Goal: Transaction & Acquisition: Purchase product/service

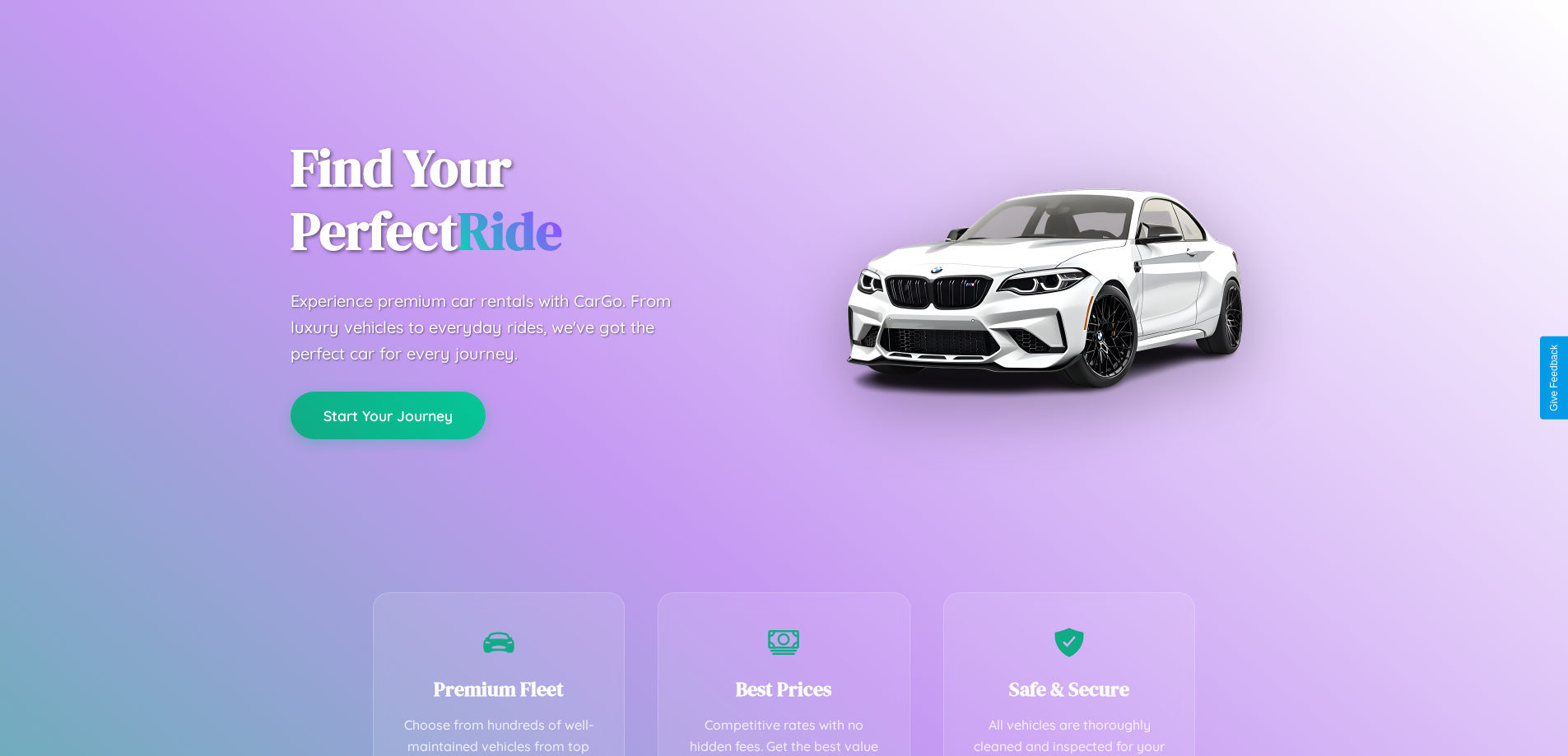
scroll to position [324, 0]
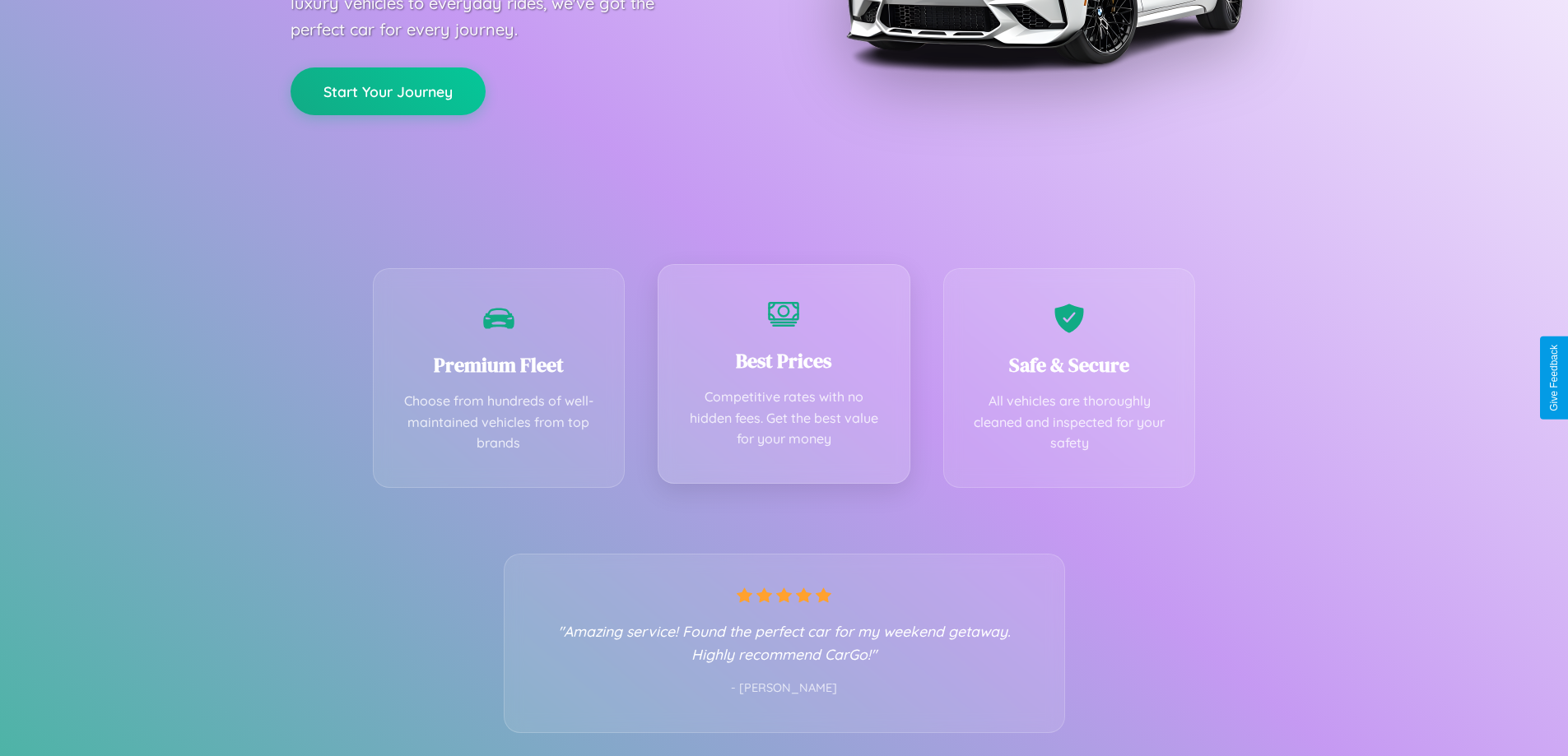
click at [783, 378] on div "Best Prices Competitive rates with no hidden fees. Get the best value for your …" at bounding box center [784, 374] width 253 height 219
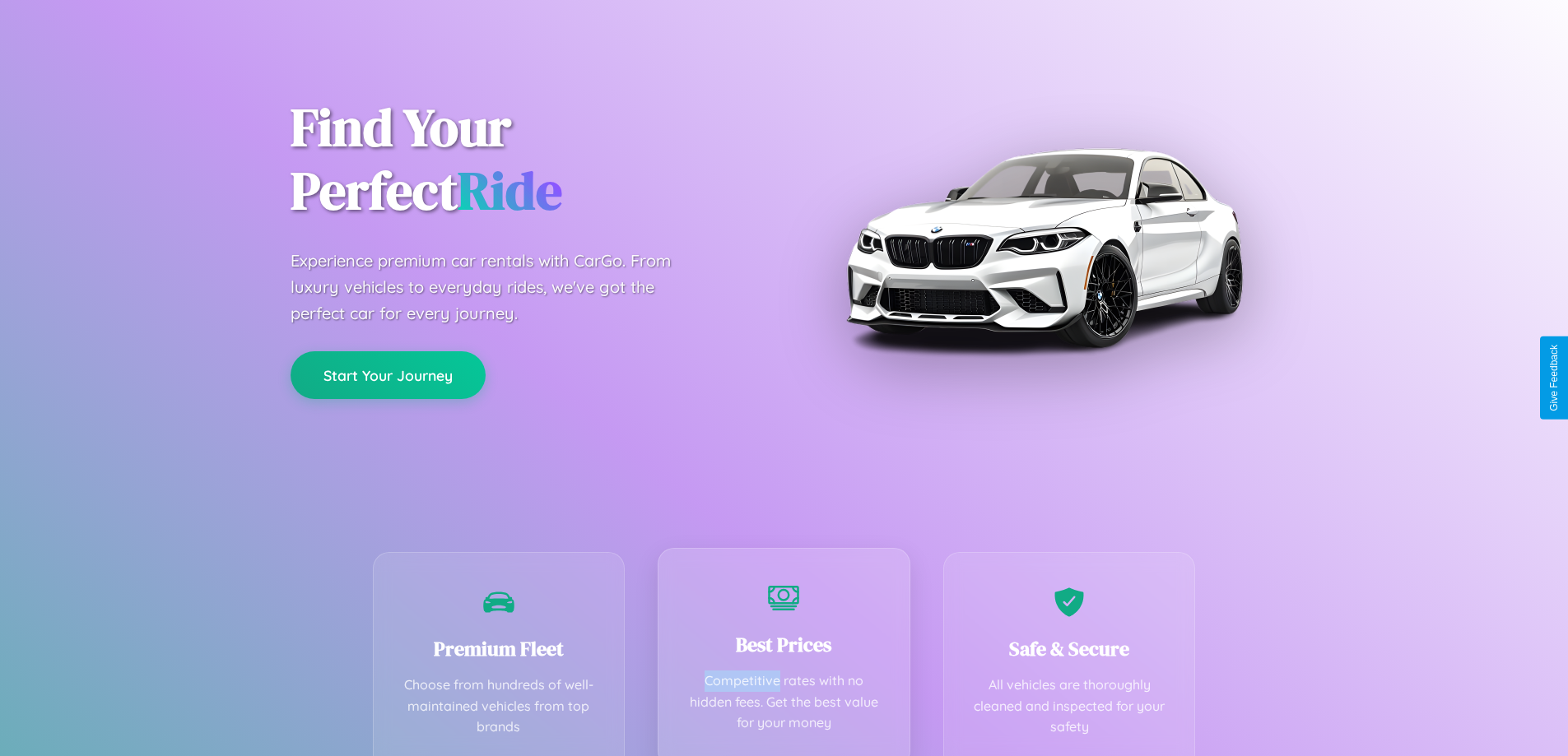
scroll to position [0, 0]
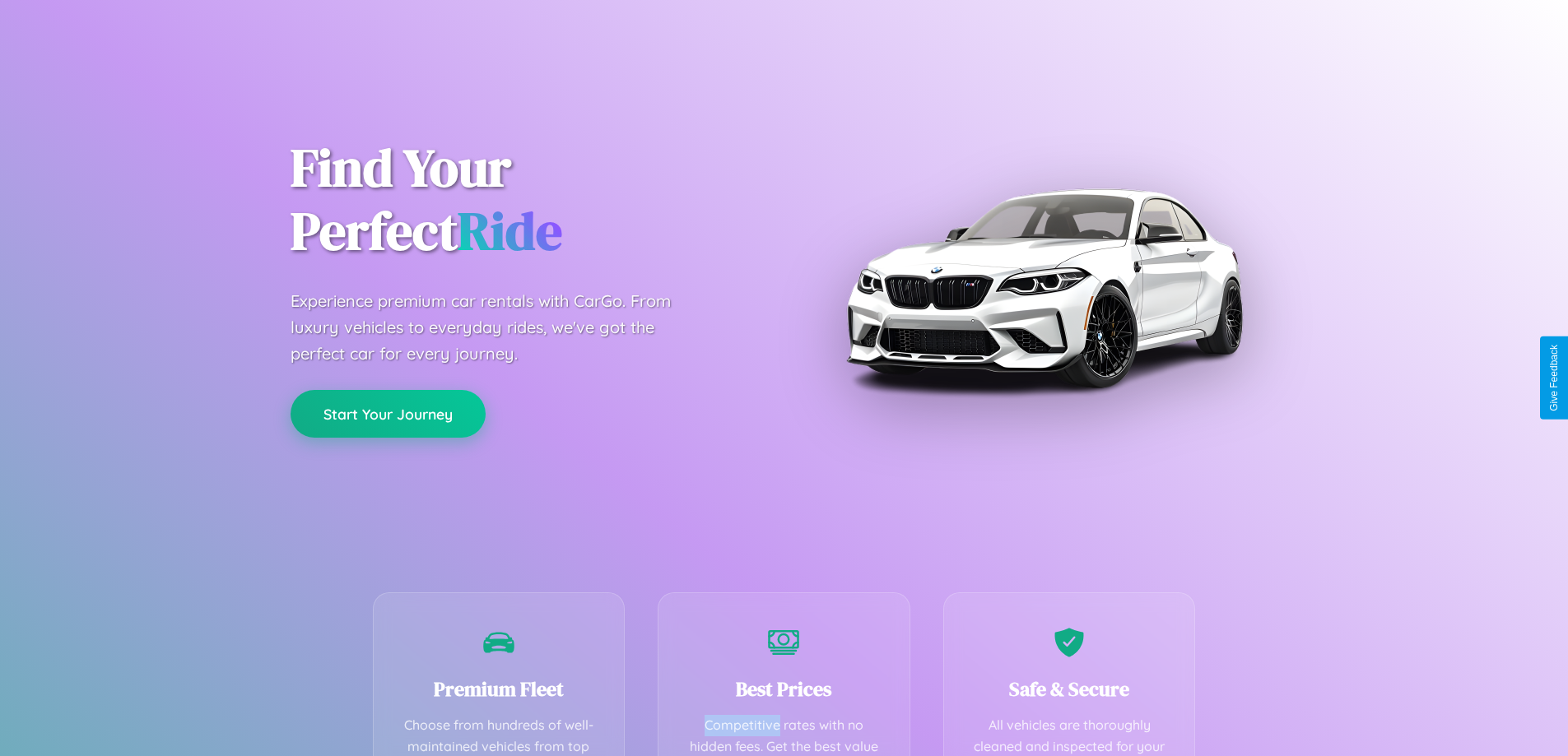
click at [388, 415] on button "Start Your Journey" at bounding box center [388, 414] width 195 height 48
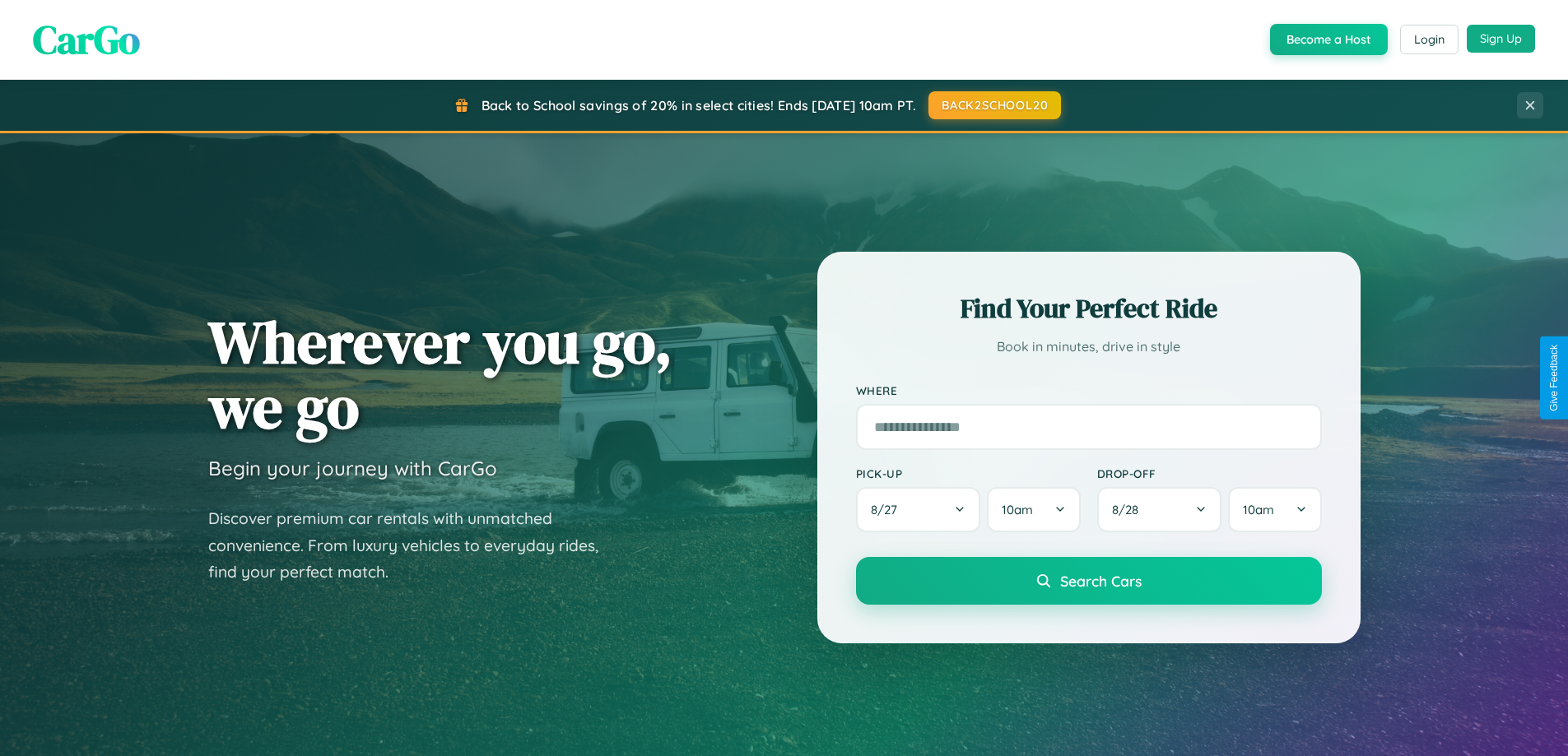
click at [1500, 38] on button "Sign Up" at bounding box center [1500, 38] width 68 height 28
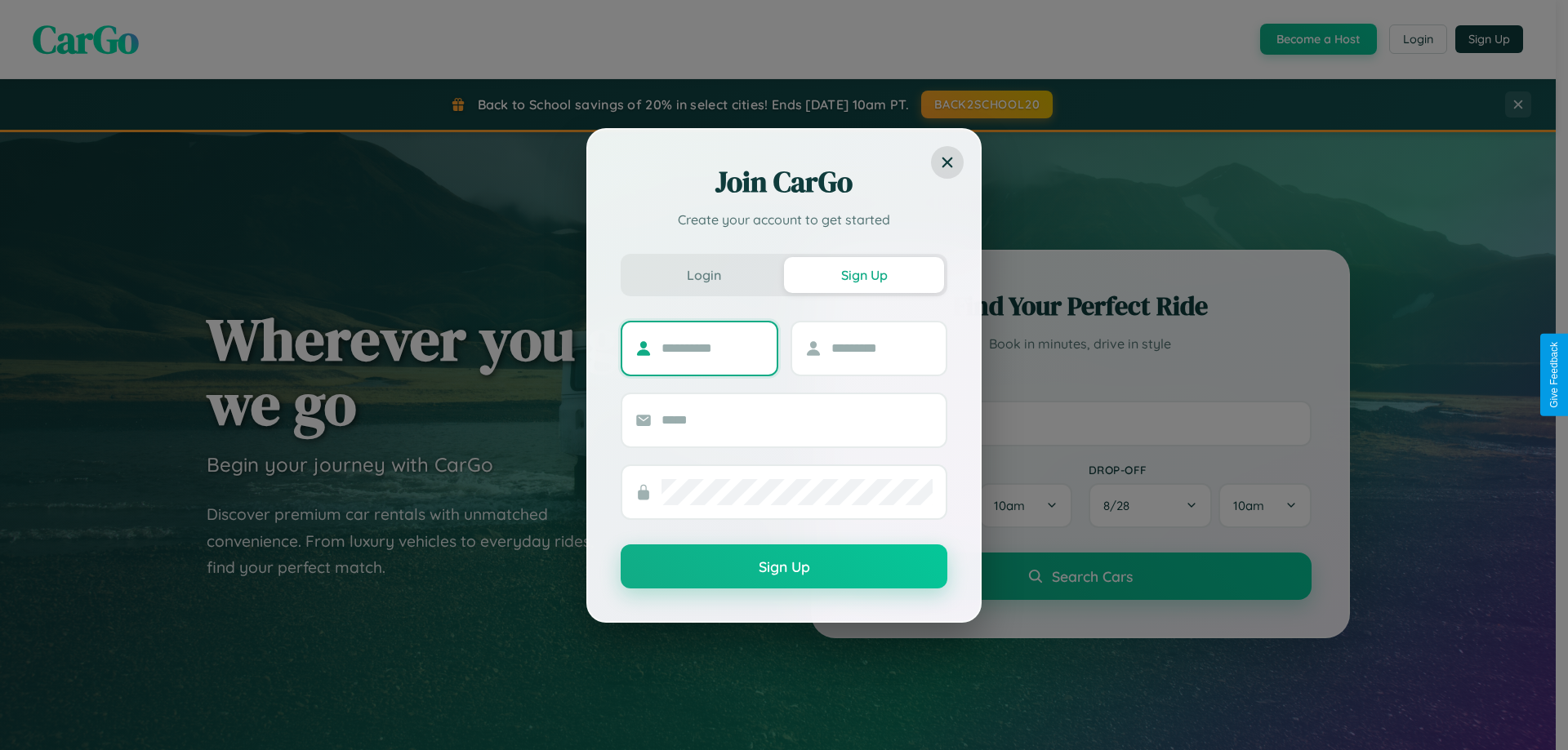
click at [712, 347] on input "text" at bounding box center [712, 348] width 102 height 26
type input "*********"
click at [881, 347] on input "text" at bounding box center [883, 348] width 102 height 26
type input "********"
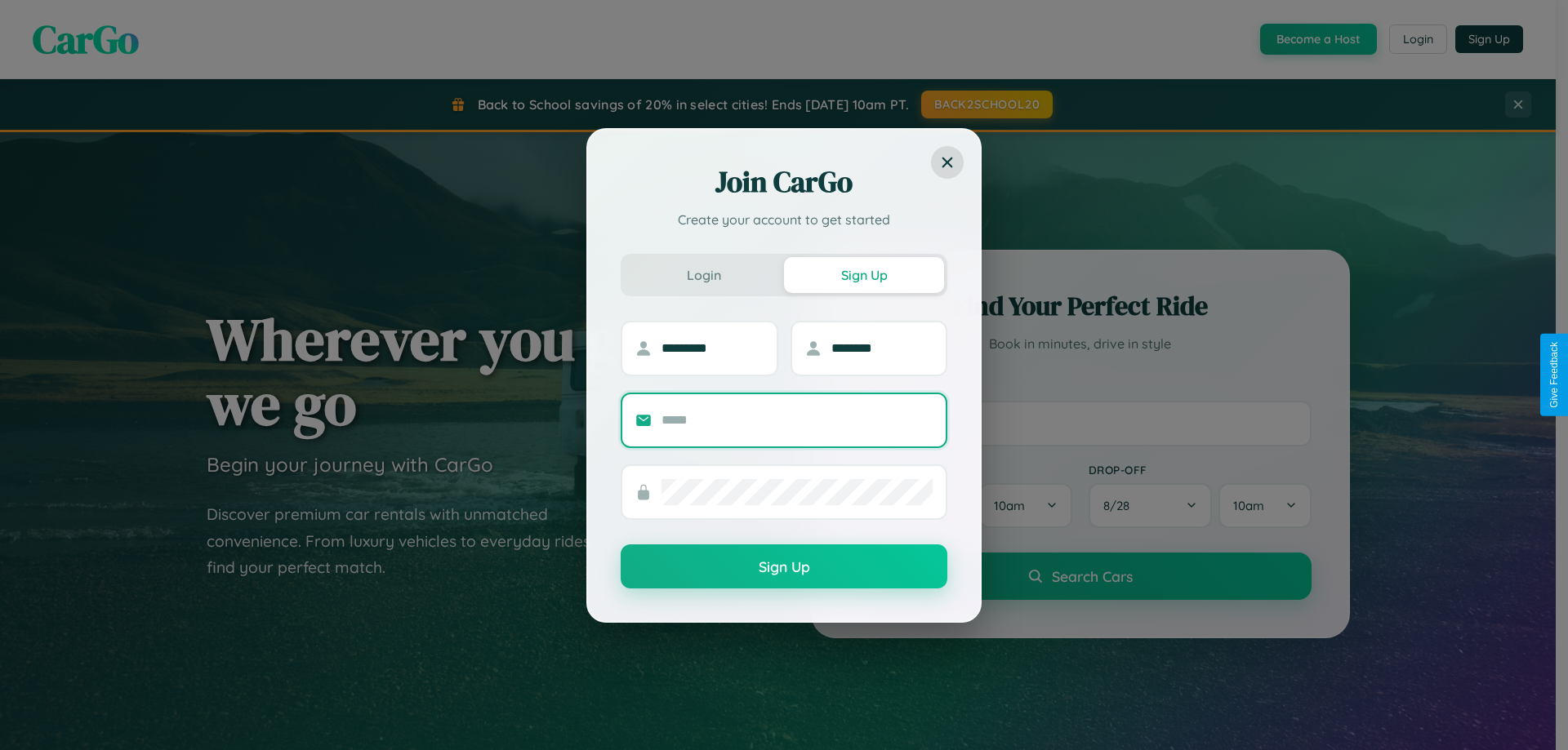
click at [797, 420] on input "text" at bounding box center [797, 420] width 271 height 26
type input "**********"
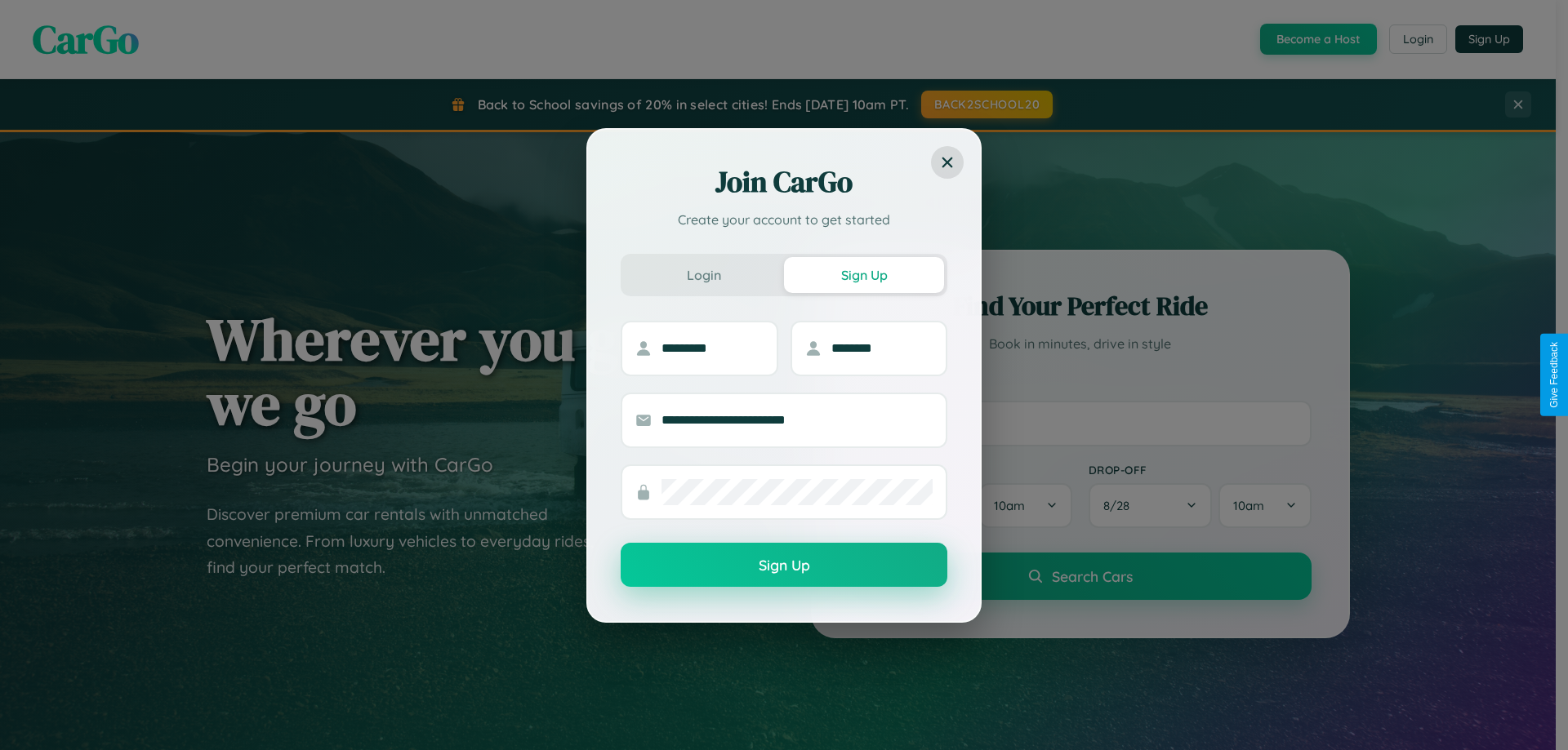
click at [784, 566] on button "Sign Up" at bounding box center [784, 564] width 327 height 44
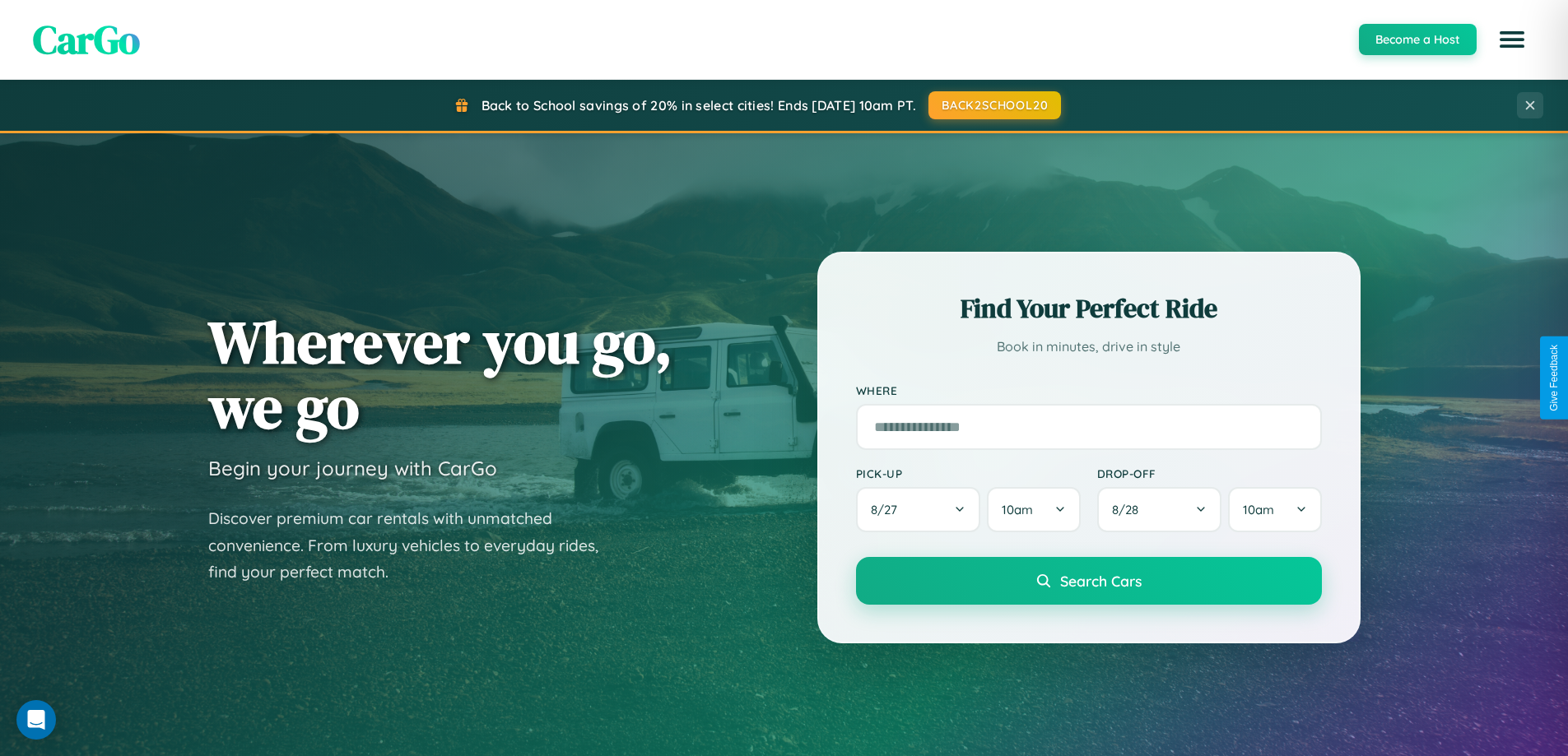
scroll to position [709, 0]
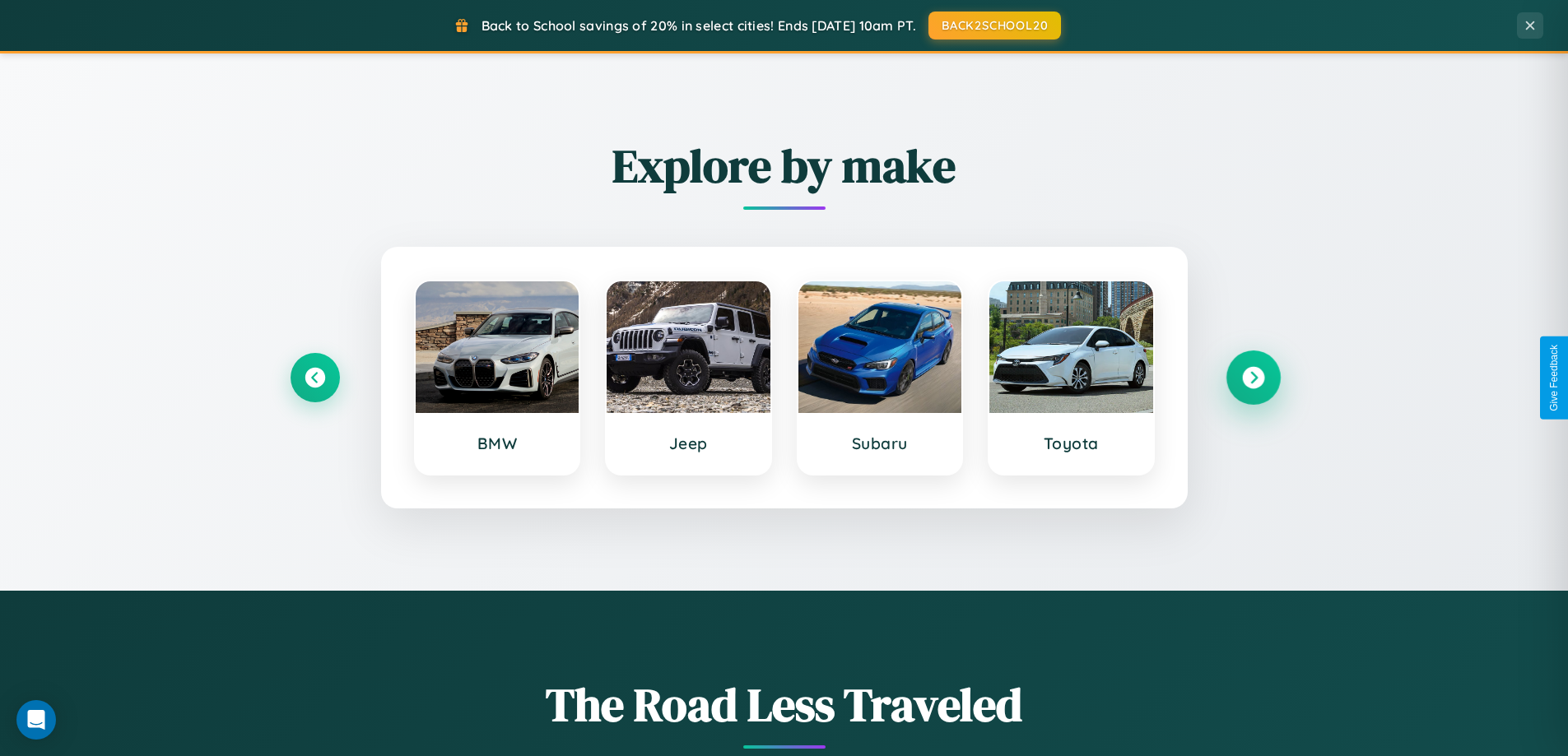
click at [1253, 378] on icon at bounding box center [1254, 378] width 23 height 23
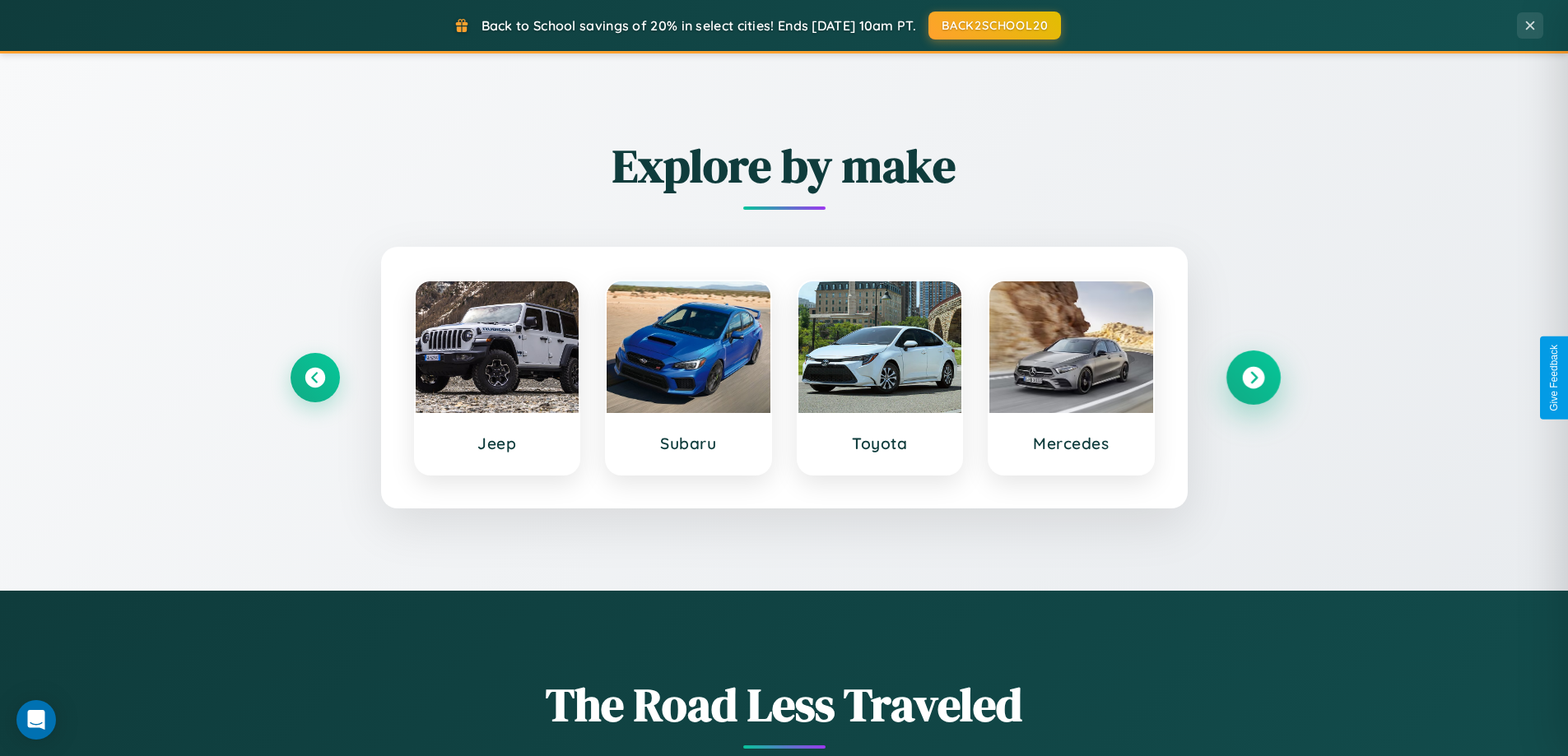
click at [1253, 378] on icon at bounding box center [1254, 378] width 23 height 23
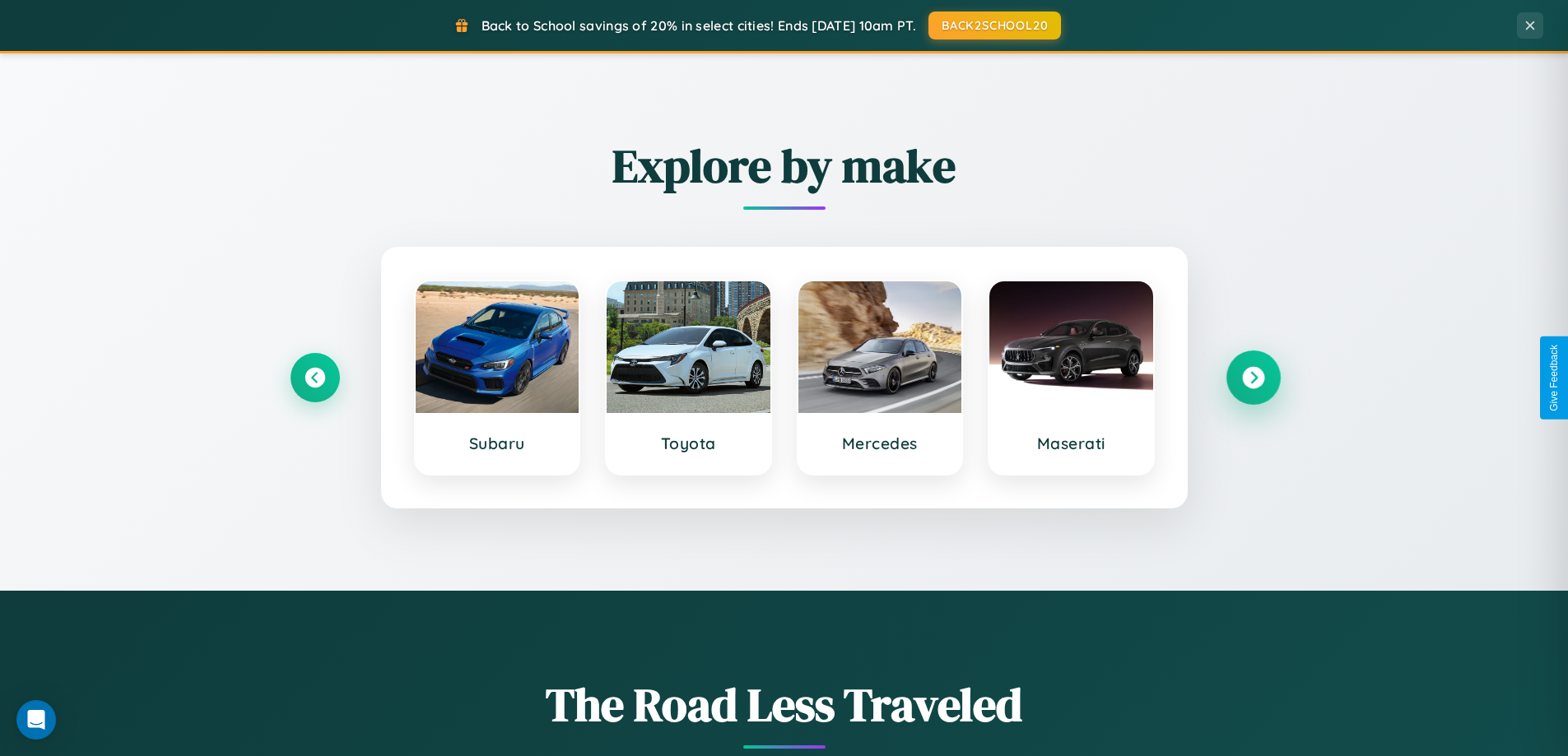
click at [1253, 378] on icon at bounding box center [1254, 378] width 23 height 23
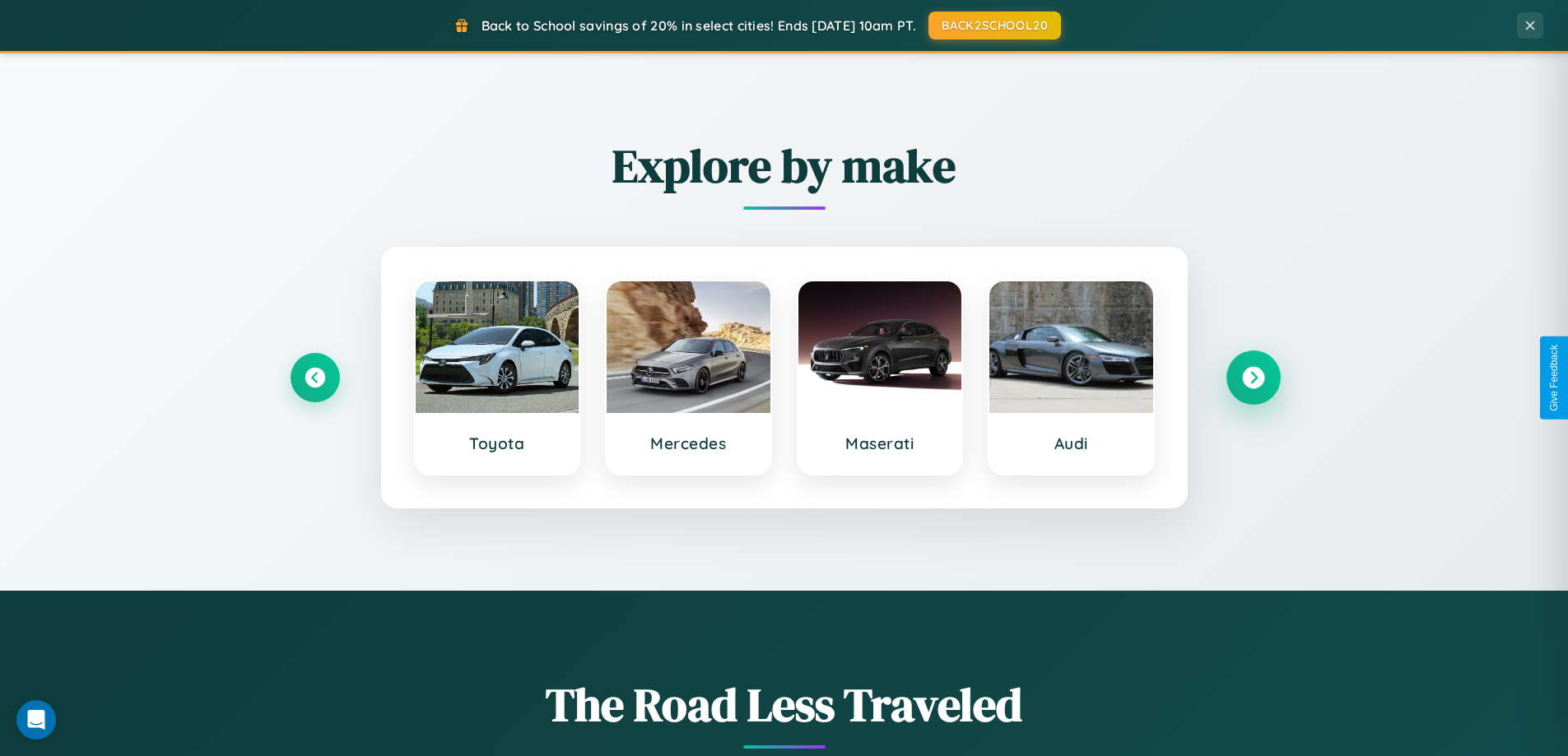
click at [1253, 378] on icon at bounding box center [1254, 378] width 23 height 23
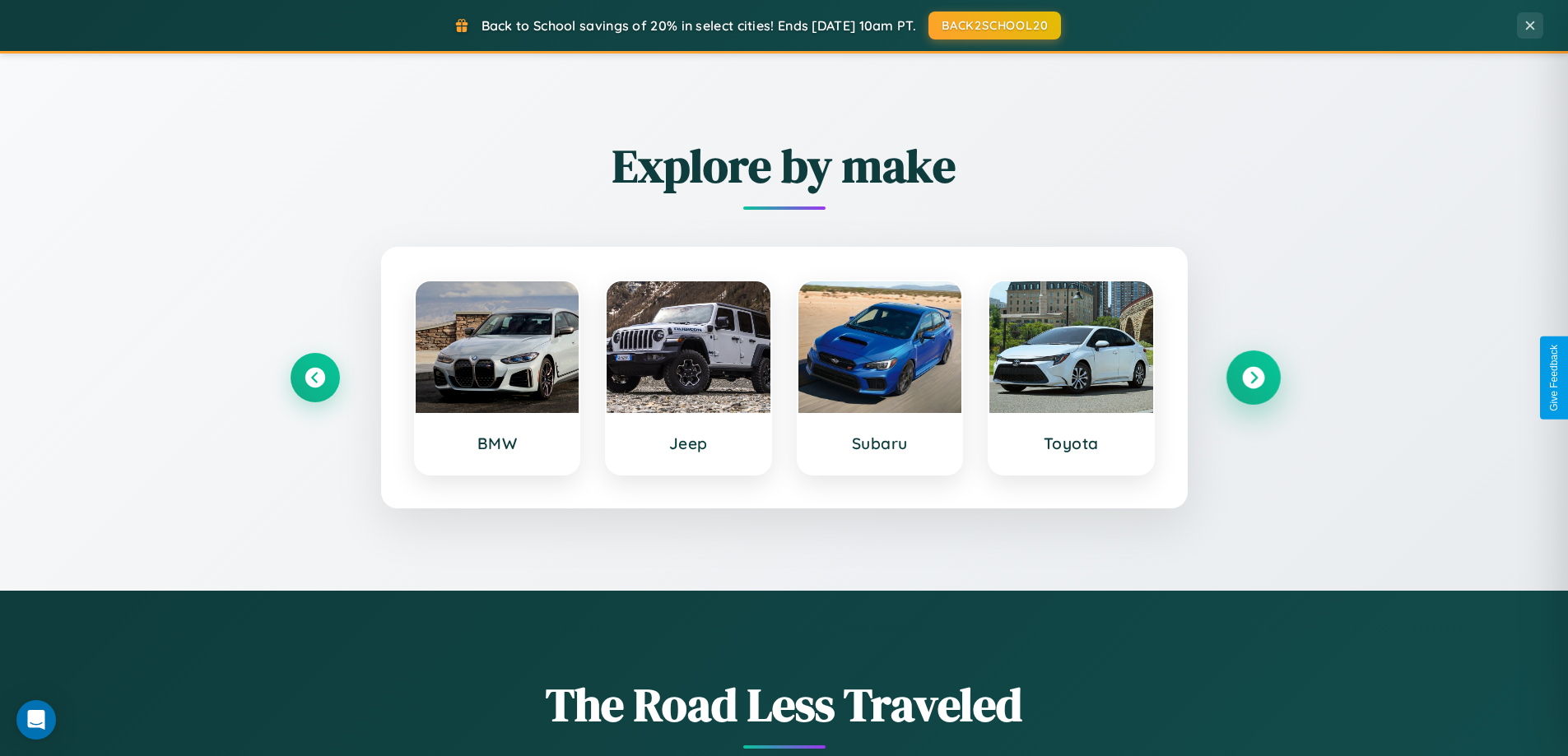
click at [1253, 378] on icon at bounding box center [1254, 378] width 23 height 23
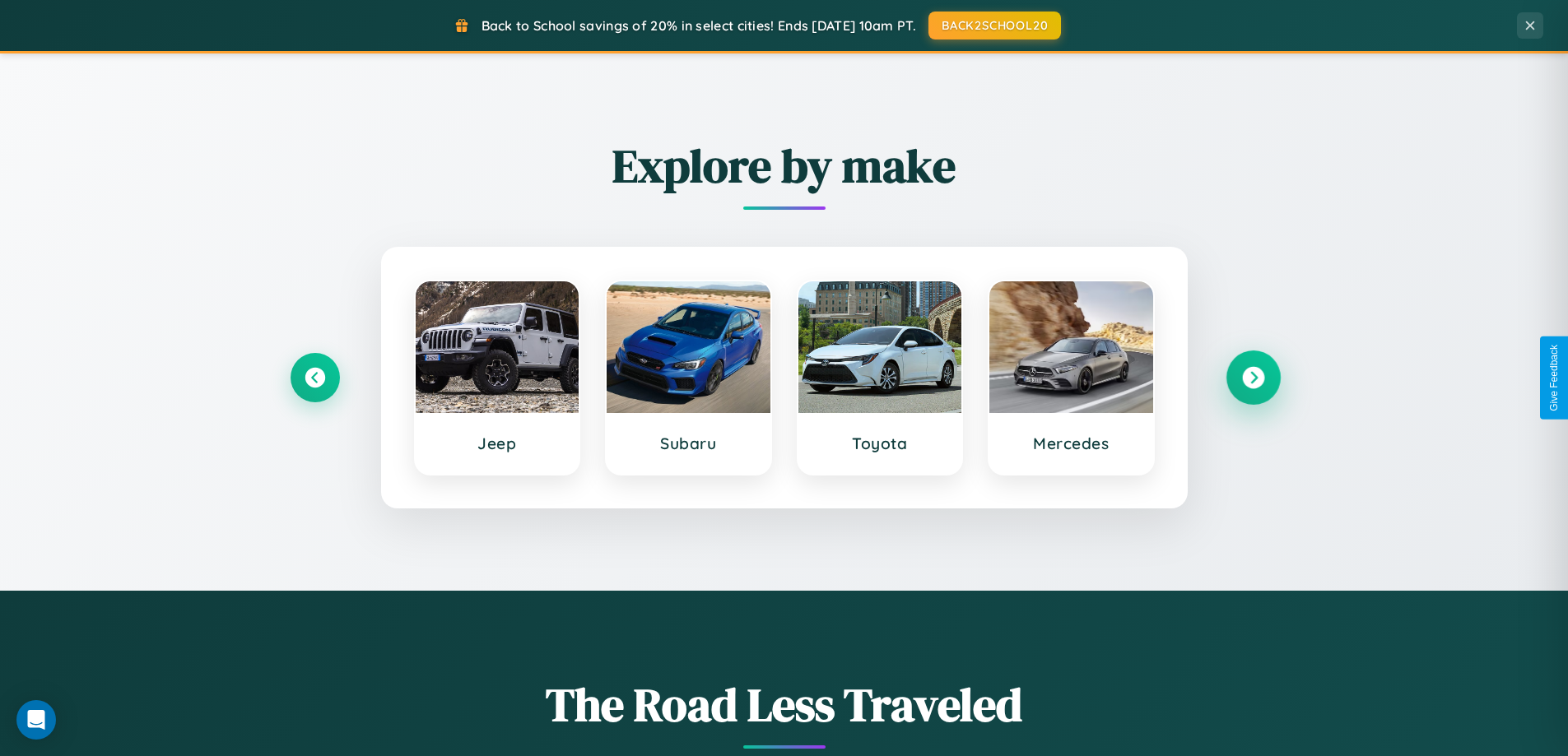
click at [1253, 378] on icon at bounding box center [1254, 378] width 23 height 23
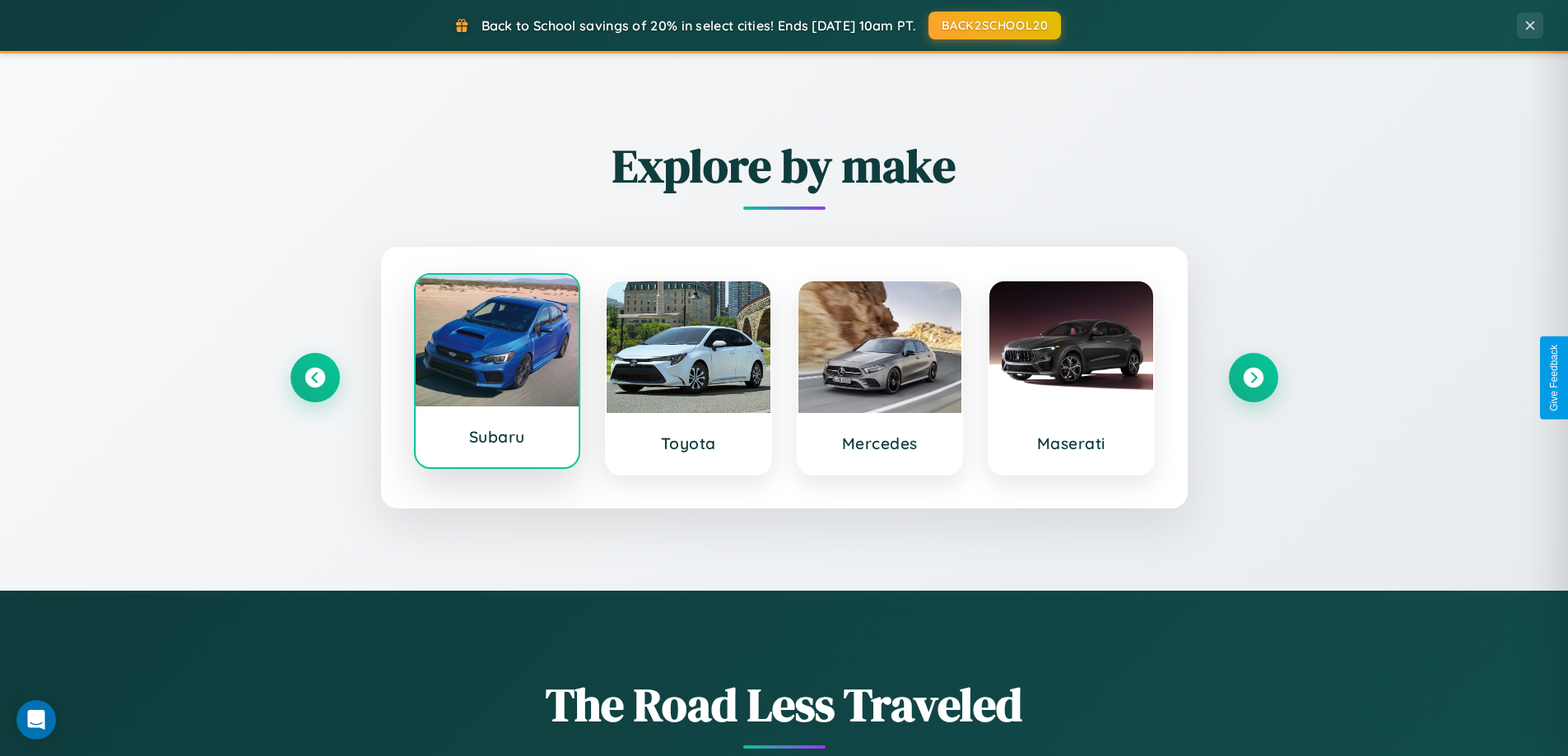
click at [497, 371] on div at bounding box center [497, 341] width 164 height 132
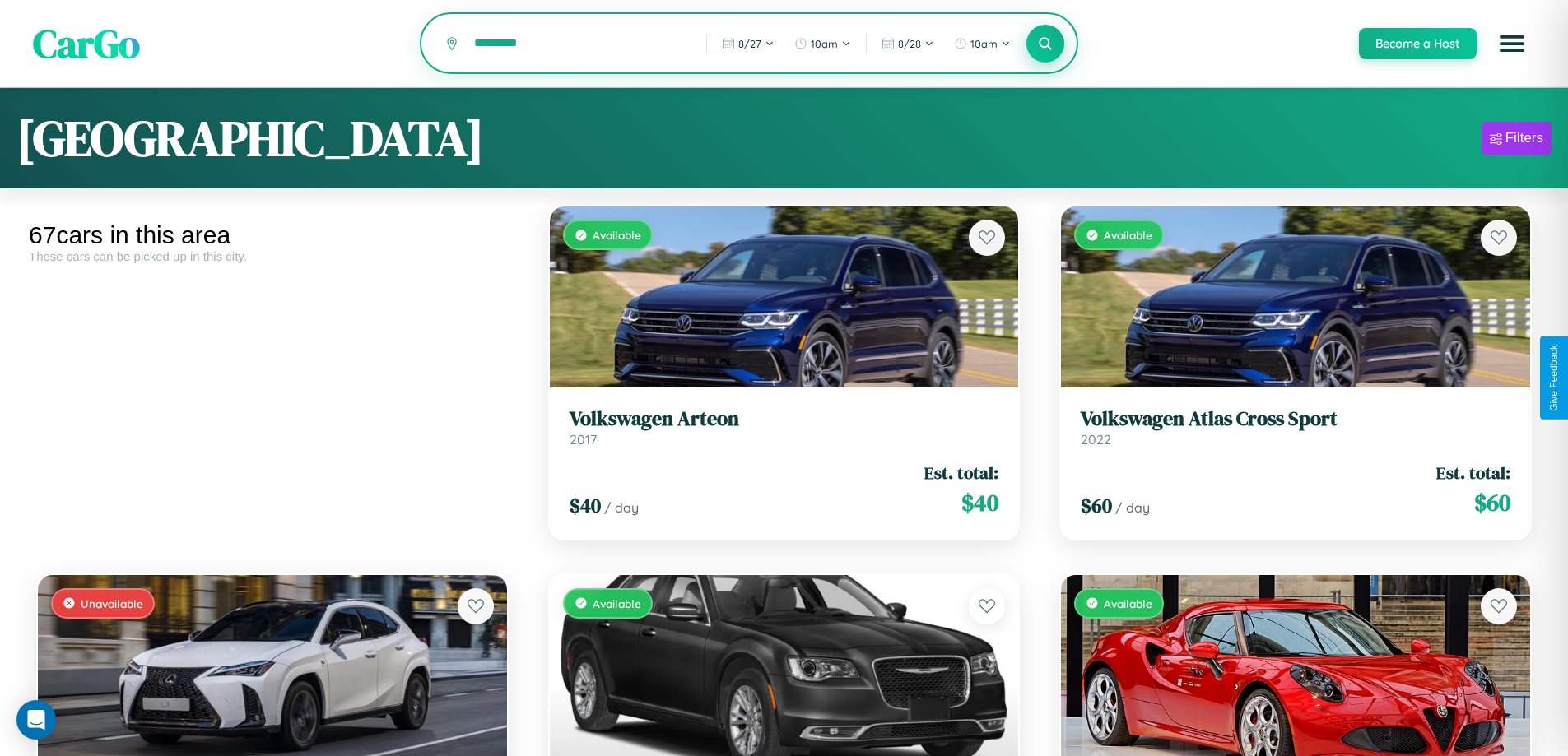
type input "*********"
click at [1044, 44] on icon at bounding box center [1045, 44] width 16 height 16
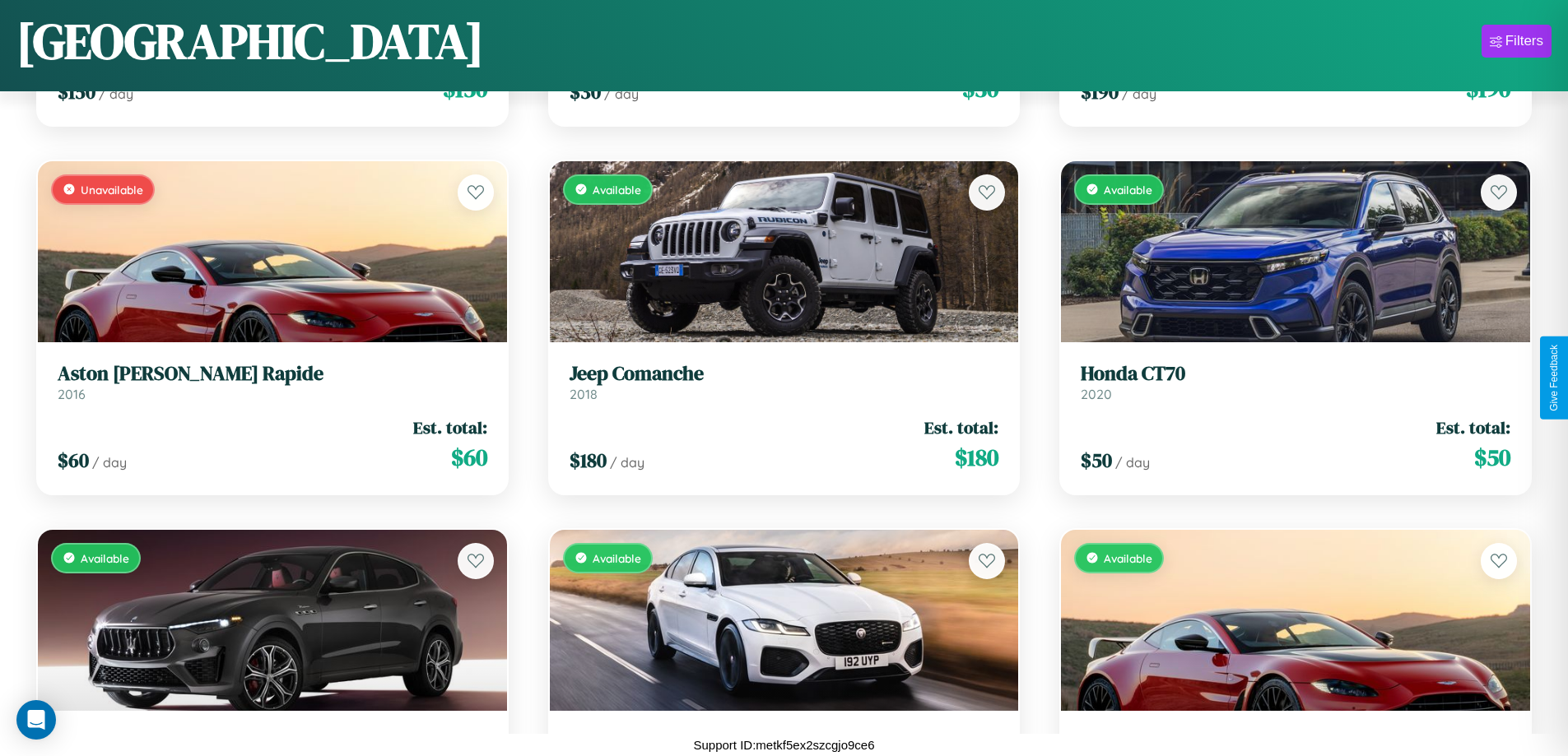
scroll to position [2811, 0]
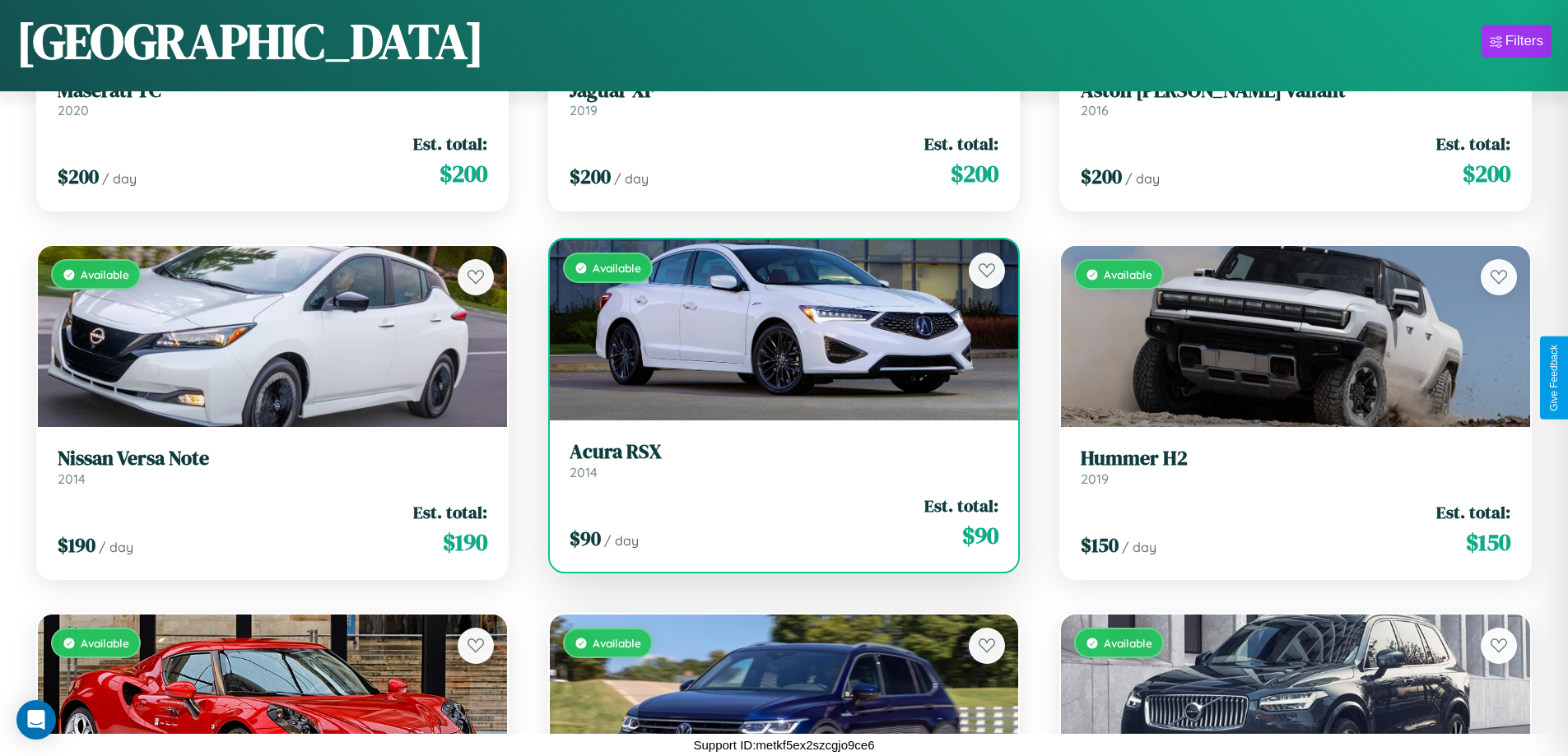
click at [777, 333] on div "Available" at bounding box center [784, 330] width 469 height 181
click at [777, 330] on div "Available" at bounding box center [784, 330] width 469 height 181
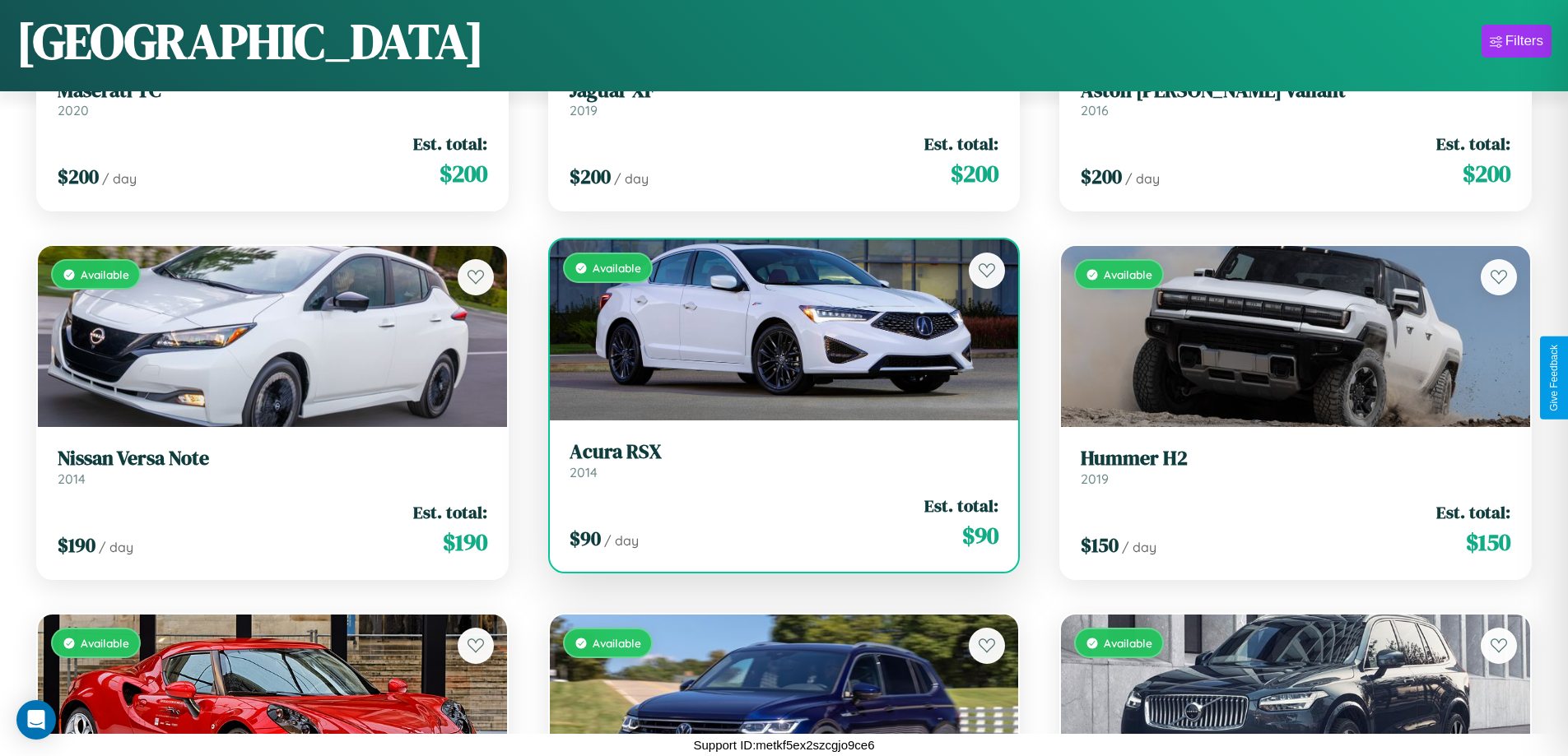
click at [777, 330] on div "Available" at bounding box center [784, 330] width 469 height 181
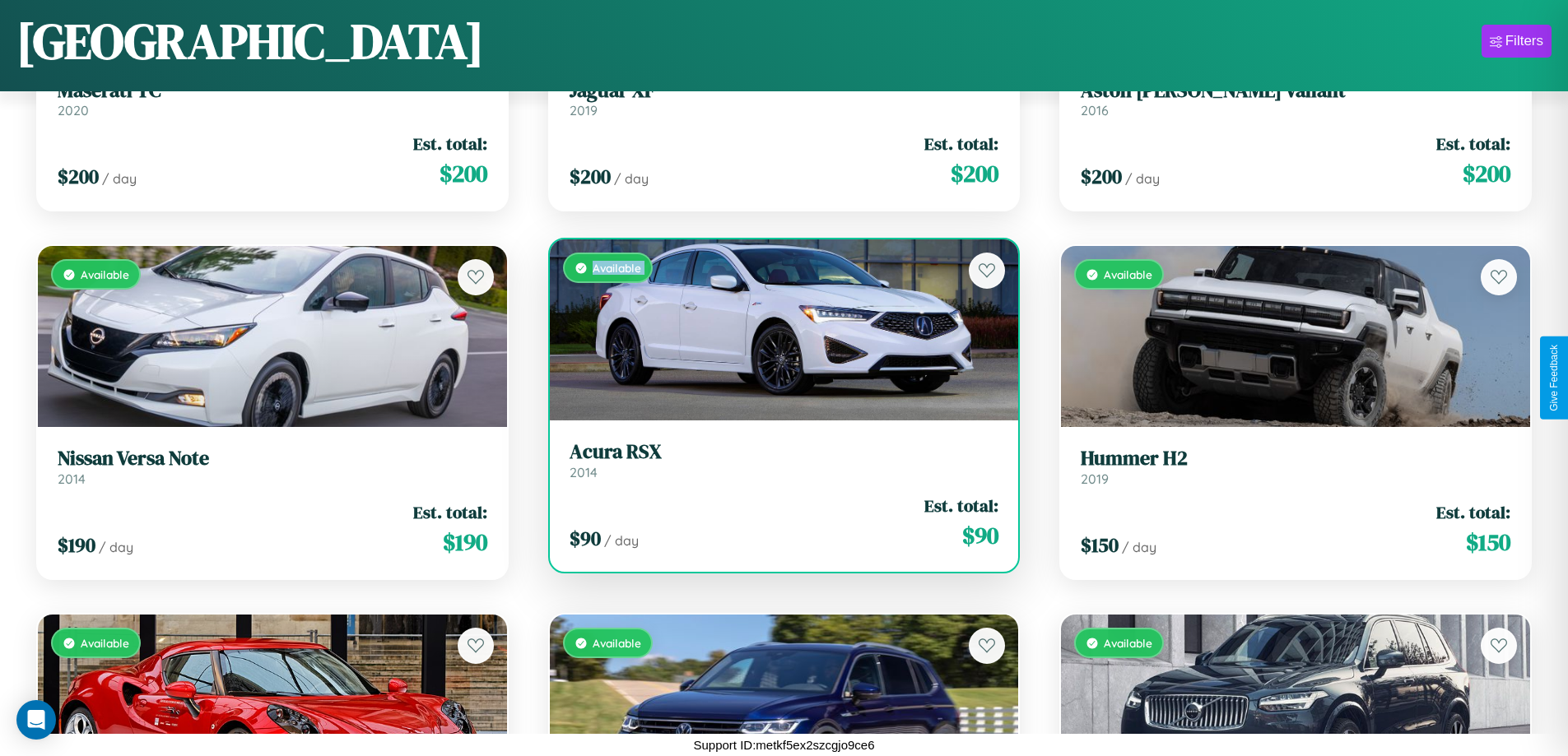
click at [777, 330] on div "Available" at bounding box center [784, 330] width 469 height 181
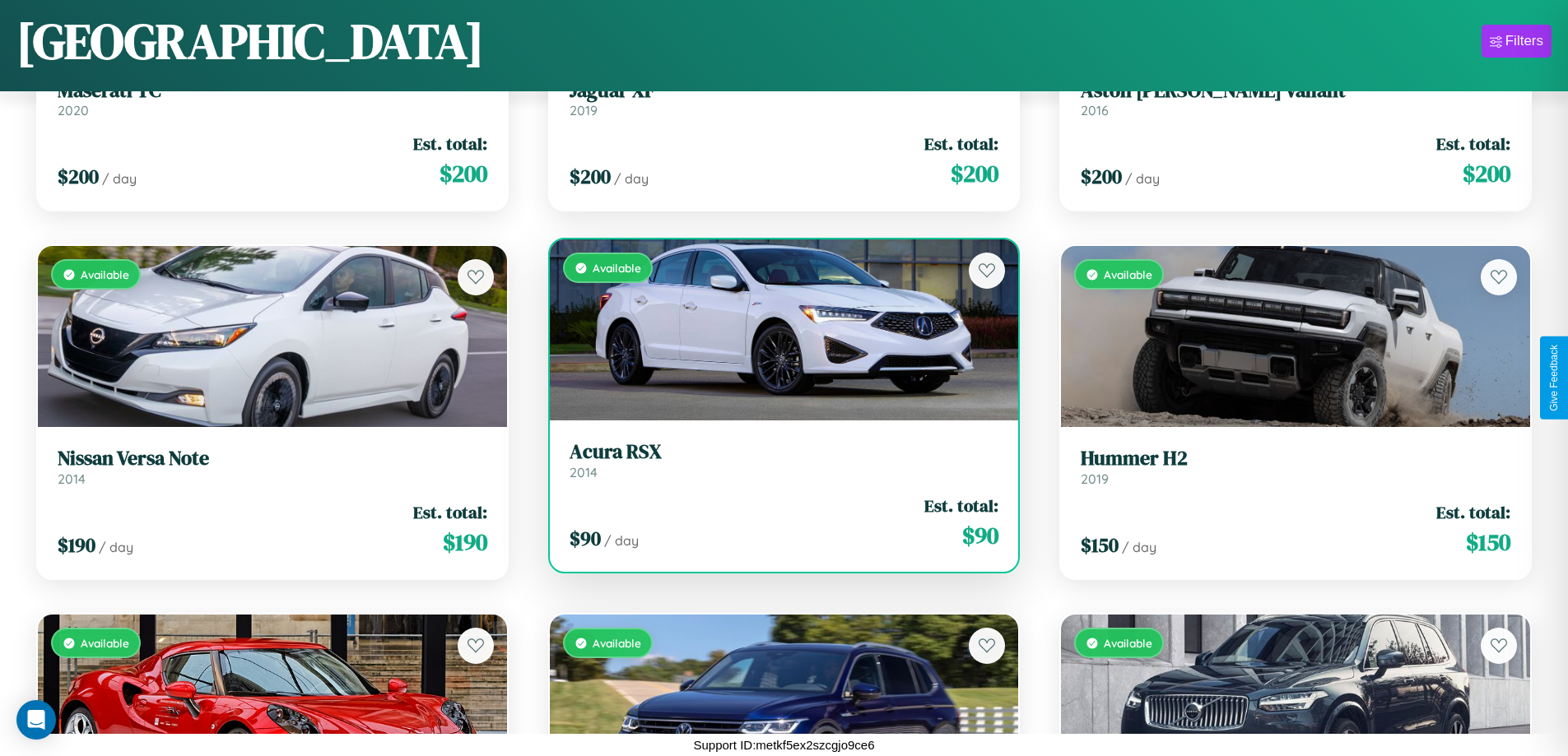
click at [777, 330] on div "Available" at bounding box center [784, 330] width 469 height 181
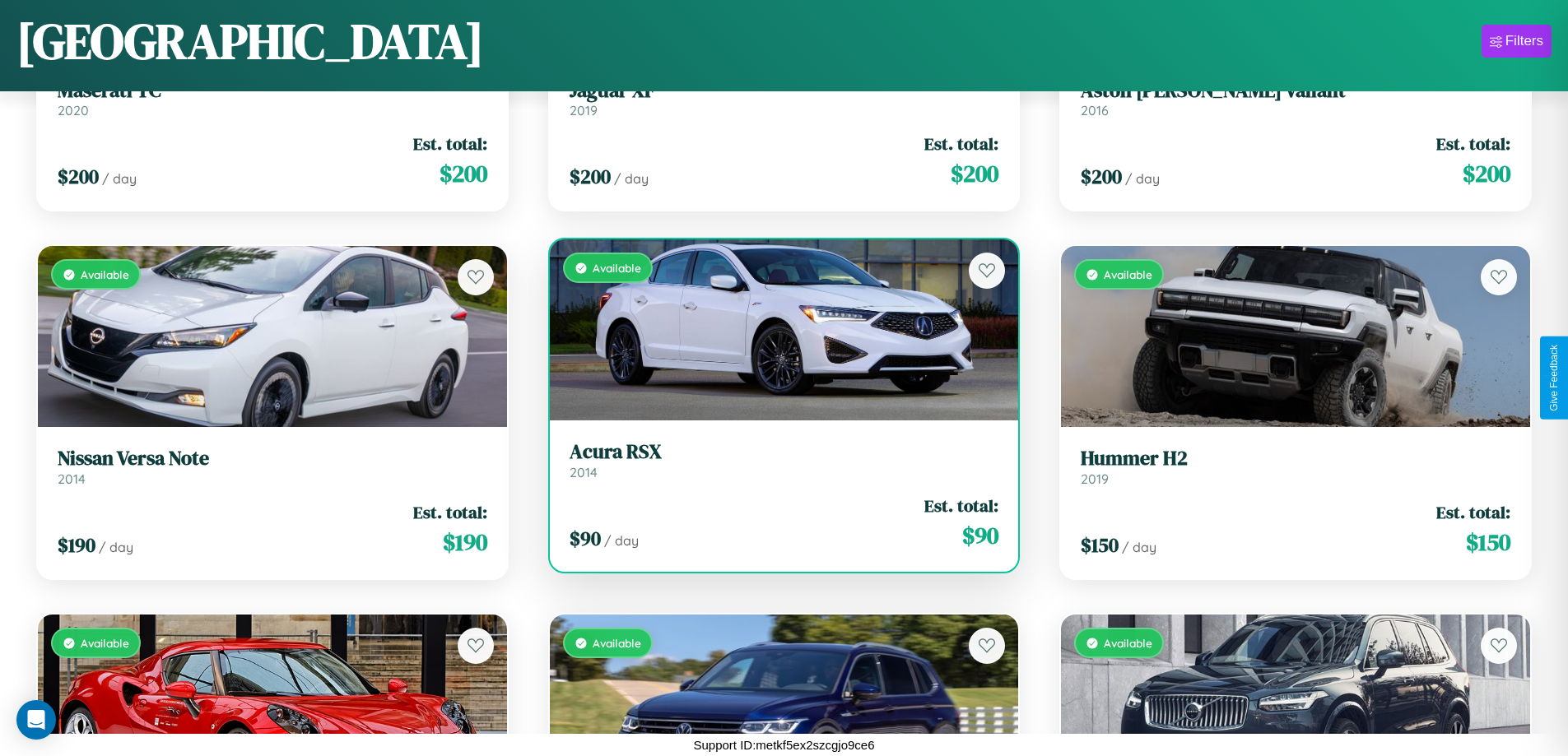
click at [777, 330] on div "Available" at bounding box center [784, 330] width 469 height 181
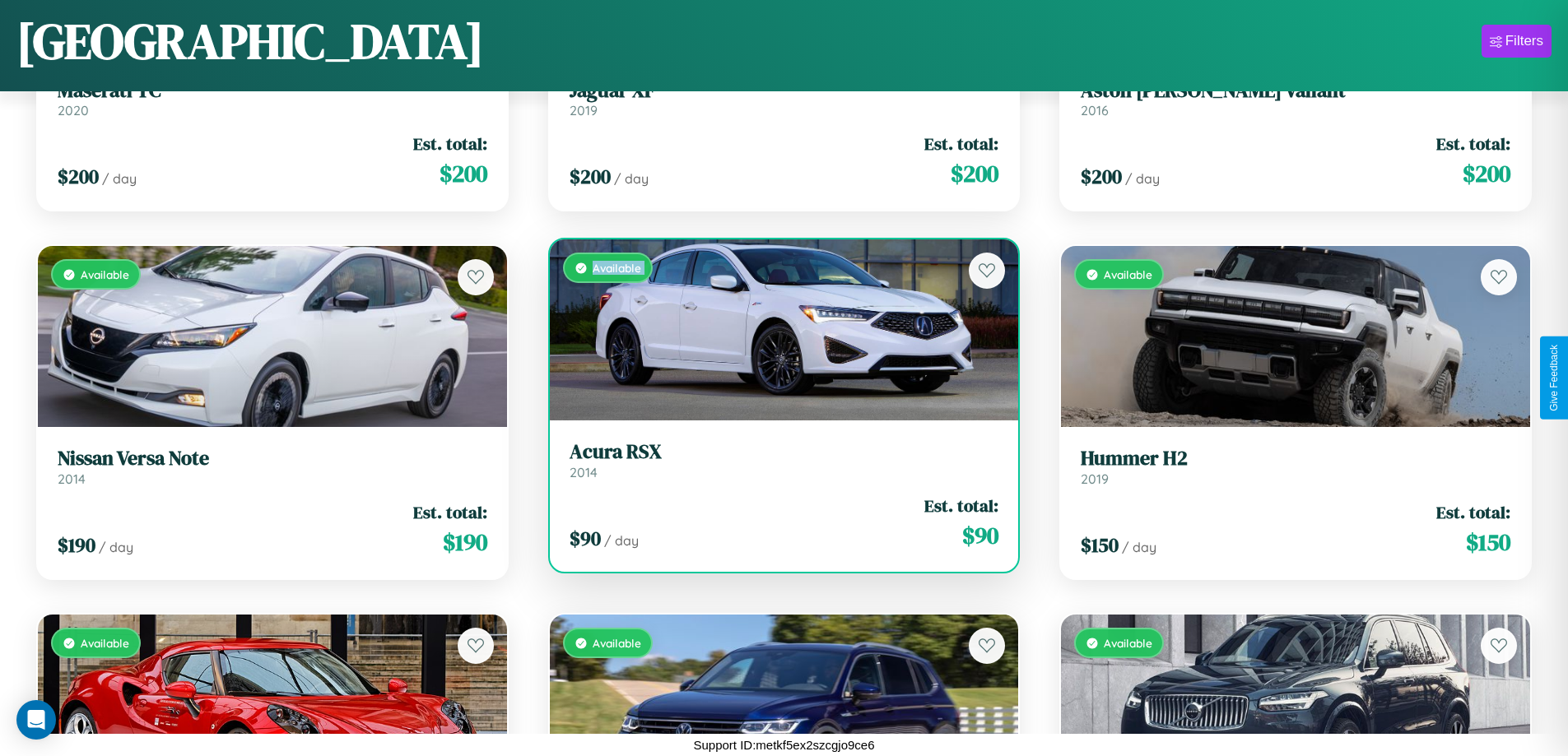
click at [777, 460] on h3 "Acura RSX" at bounding box center [784, 451] width 429 height 24
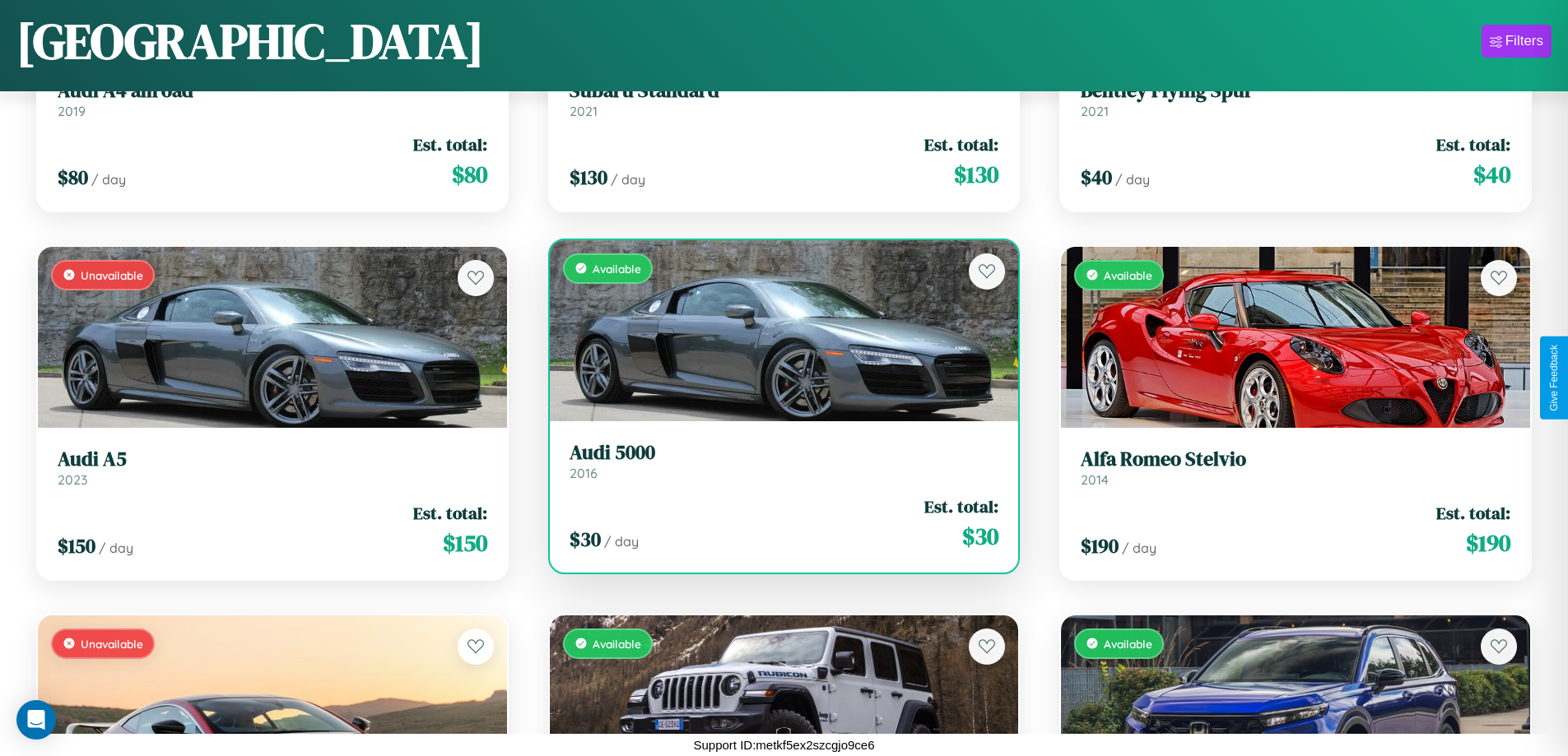
click at [777, 461] on h3 "Audi 5000" at bounding box center [784, 452] width 429 height 24
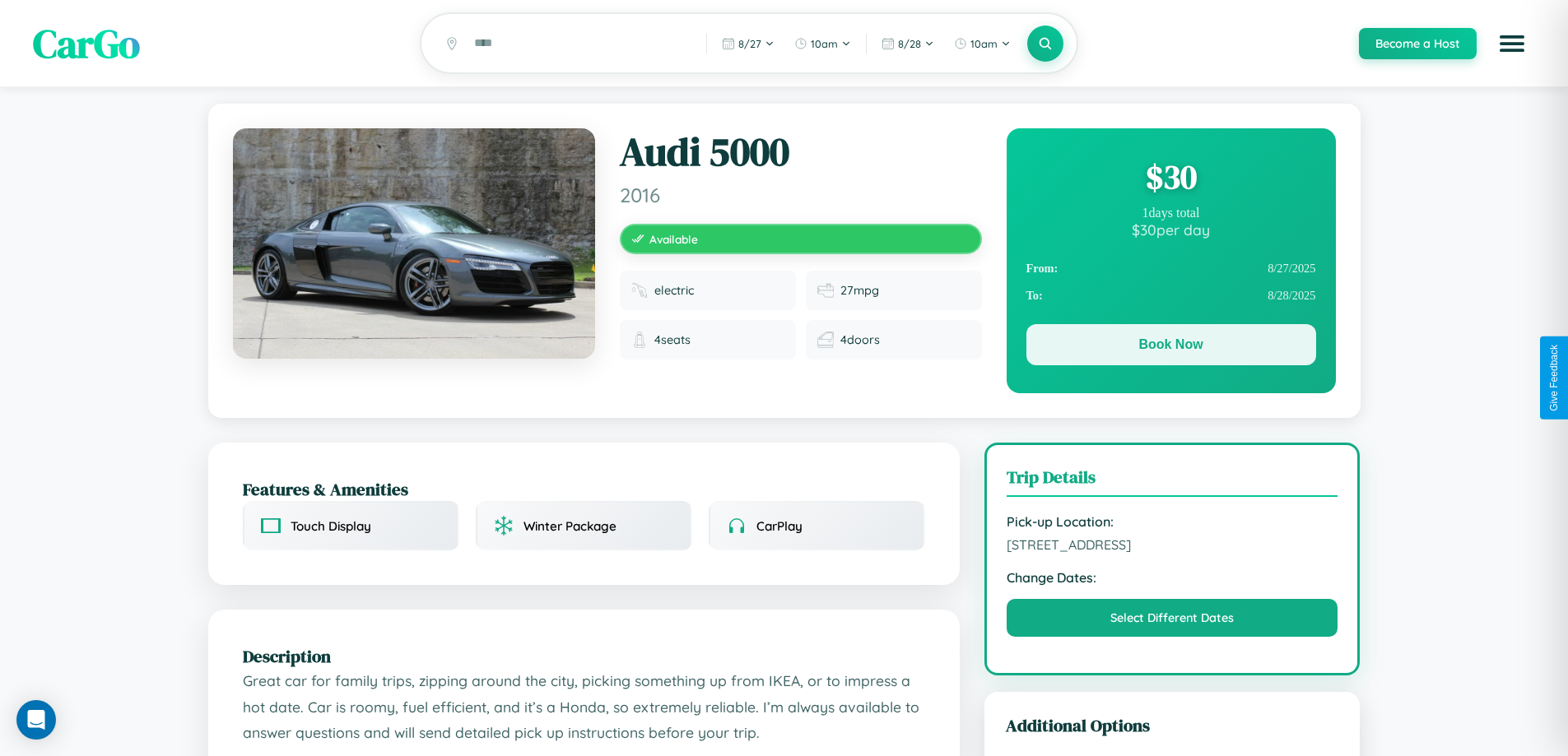
click at [1170, 348] on button "Book Now" at bounding box center [1171, 344] width 290 height 41
